Goal: Book appointment/travel/reservation

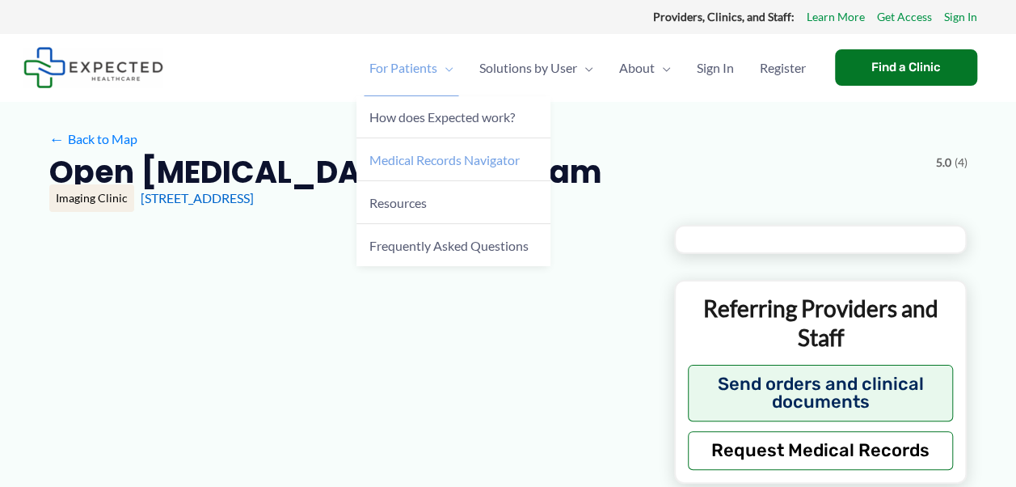
type input "**********"
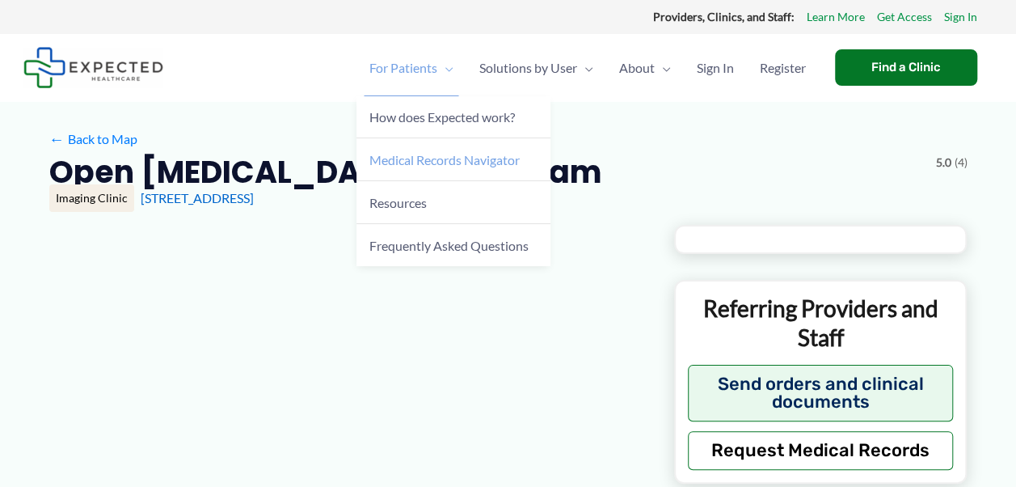
type input "**********"
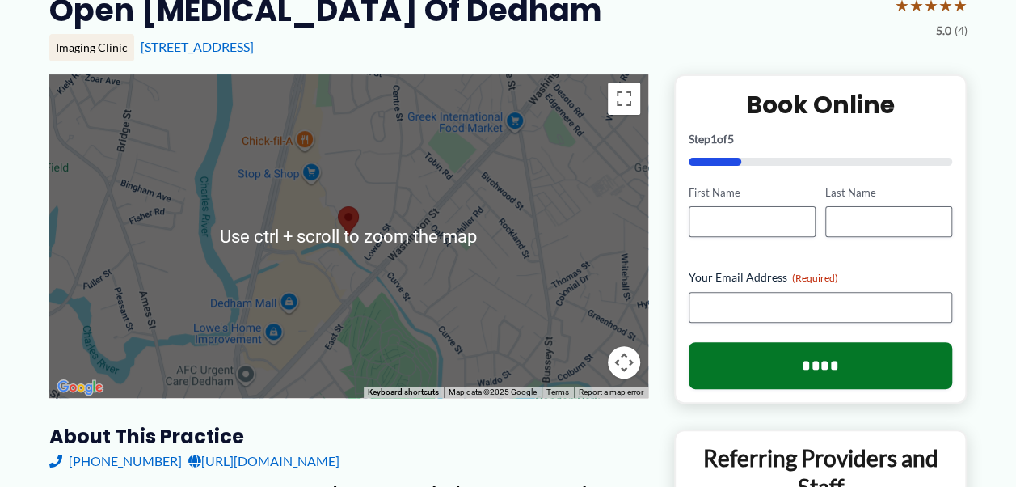
scroll to position [242, 0]
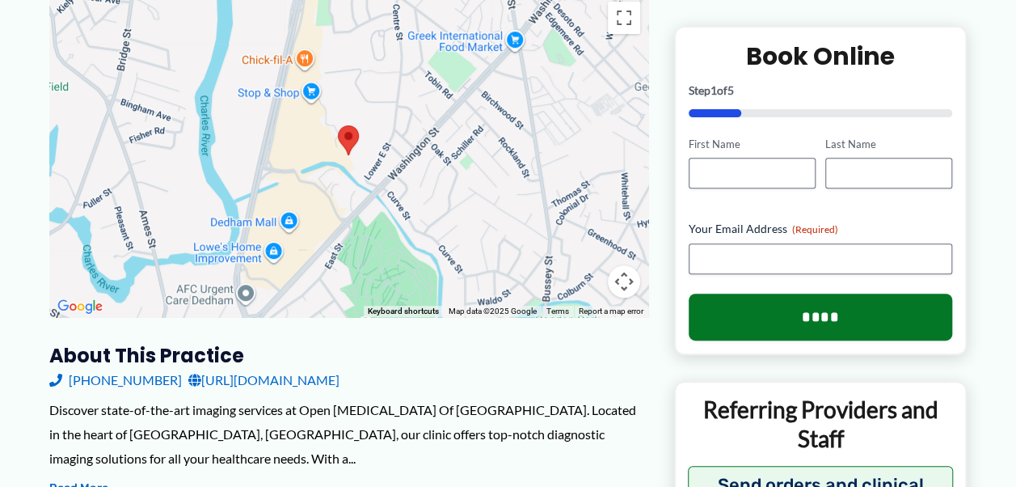
click at [531, 362] on h3 "About this practice" at bounding box center [348, 355] width 599 height 25
